Goal: Transaction & Acquisition: Purchase product/service

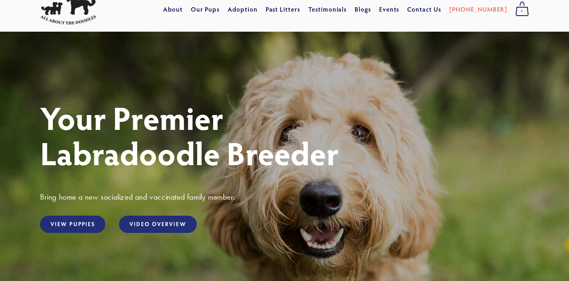
scroll to position [31, 0]
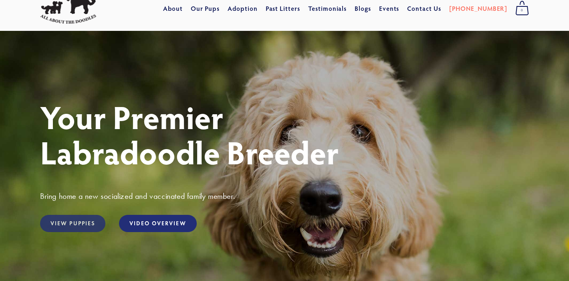
click at [93, 222] on link "View Puppies" at bounding box center [72, 223] width 65 height 17
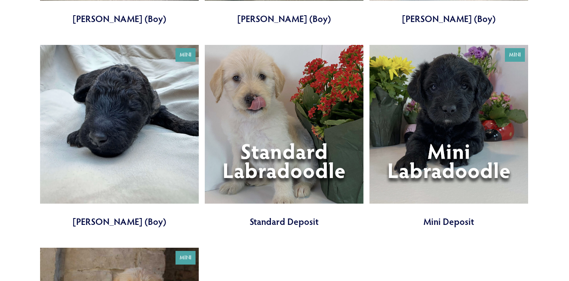
scroll to position [2080, 0]
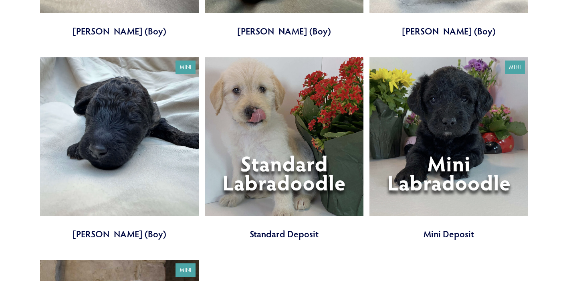
click at [295, 155] on link at bounding box center [284, 148] width 159 height 183
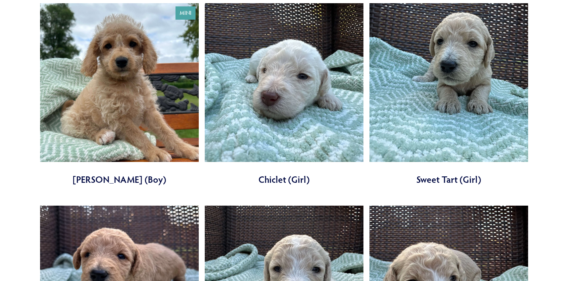
scroll to position [716, 0]
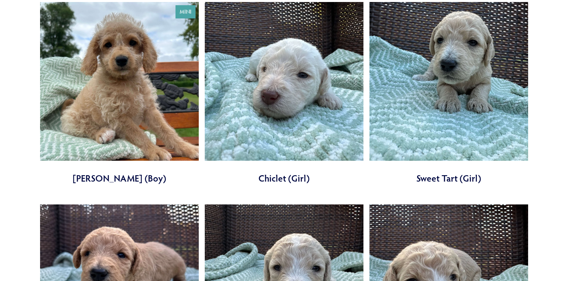
click at [326, 98] on link at bounding box center [284, 93] width 159 height 183
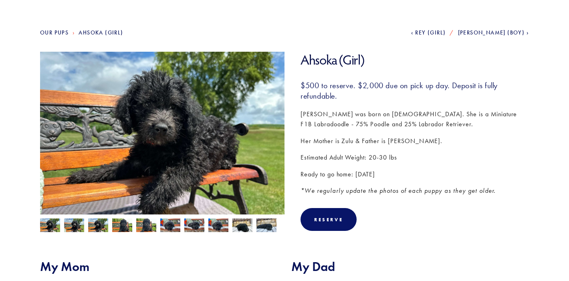
scroll to position [80, 0]
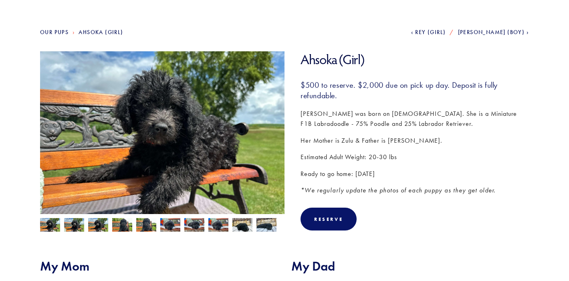
click at [76, 228] on img at bounding box center [74, 225] width 20 height 15
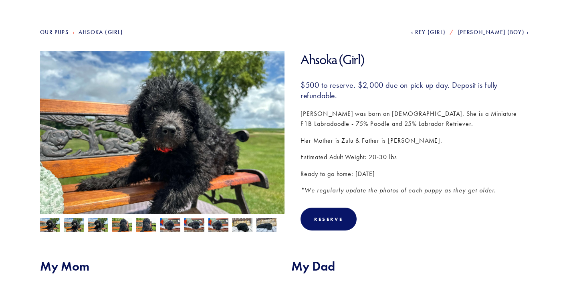
click at [94, 227] on img at bounding box center [98, 225] width 20 height 15
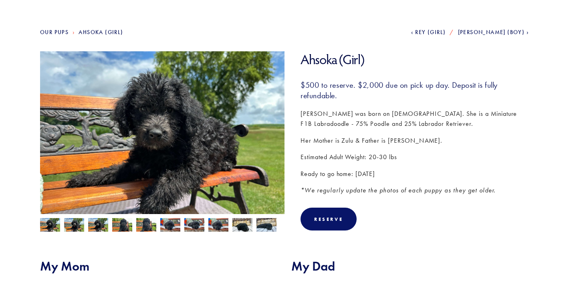
click at [113, 228] on img at bounding box center [122, 225] width 20 height 15
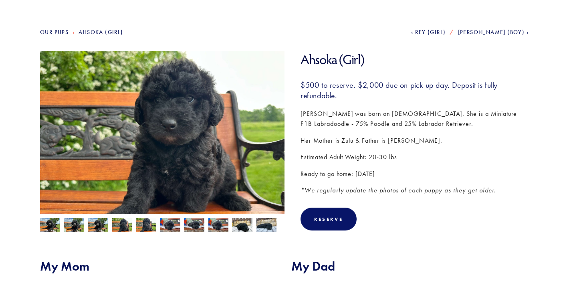
click at [138, 226] on img at bounding box center [146, 225] width 20 height 15
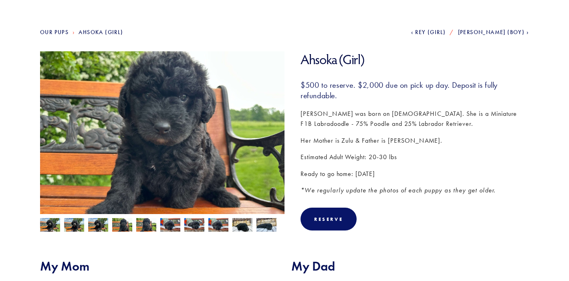
click at [161, 226] on img at bounding box center [170, 225] width 20 height 15
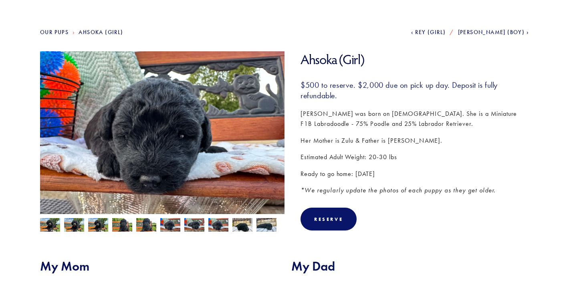
click at [190, 227] on img at bounding box center [194, 225] width 20 height 15
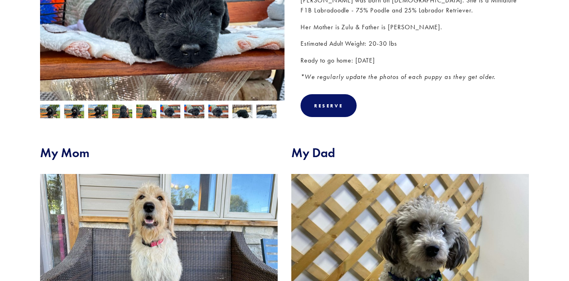
scroll to position [34, 0]
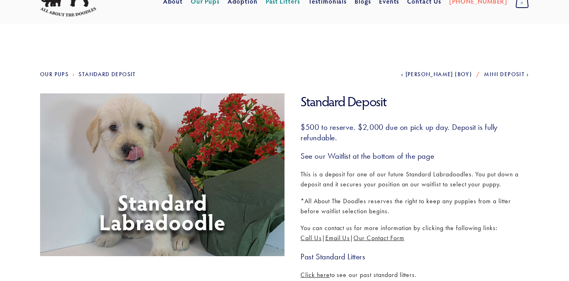
scroll to position [48, 0]
